Goal: Task Accomplishment & Management: Manage account settings

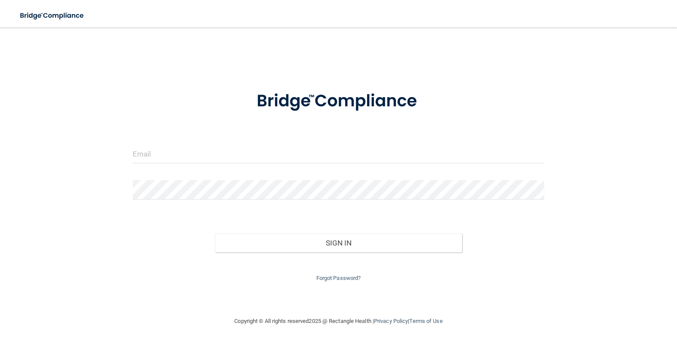
type input "[EMAIL_ADDRESS][DOMAIN_NAME]"
click at [323, 173] on form "[EMAIL_ADDRESS][DOMAIN_NAME] Invalid email/password. You don't have permission …" at bounding box center [338, 181] width 411 height 204
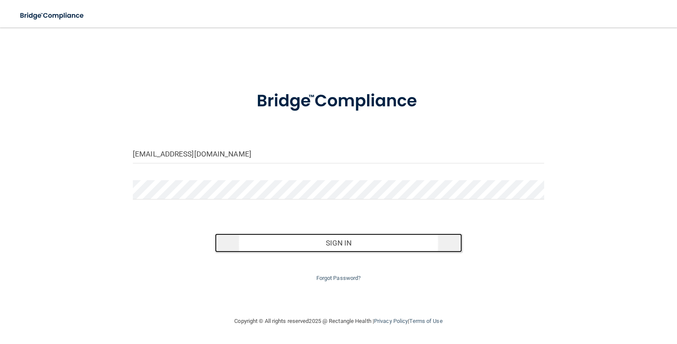
click at [331, 246] on button "Sign In" at bounding box center [338, 242] width 247 height 19
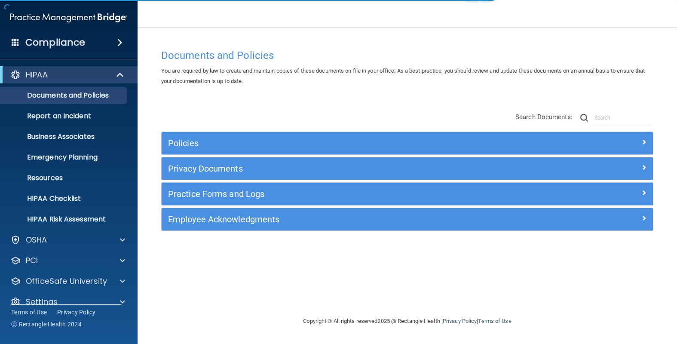
scroll to position [13, 0]
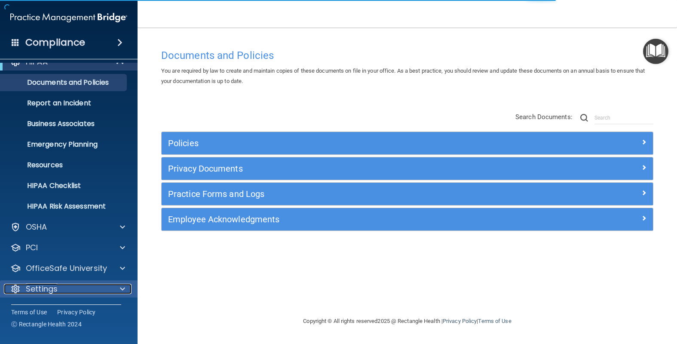
click at [120, 286] on span at bounding box center [122, 289] width 5 height 10
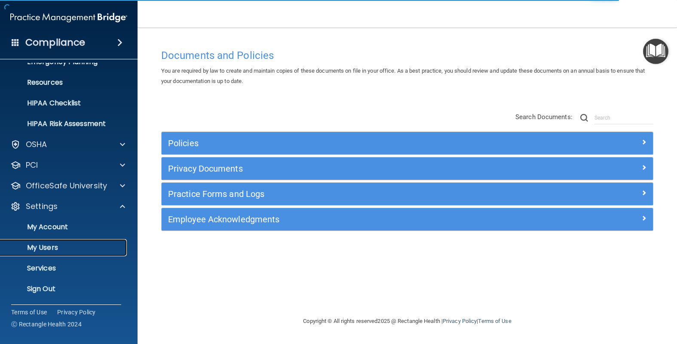
click at [68, 242] on link "My Users" at bounding box center [58, 247] width 135 height 17
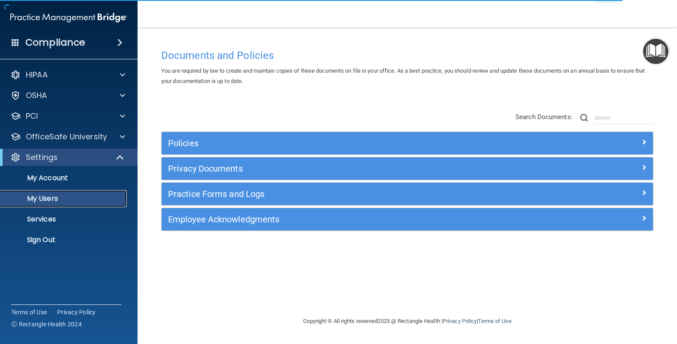
select select "20"
